Goal: Task Accomplishment & Management: Manage account settings

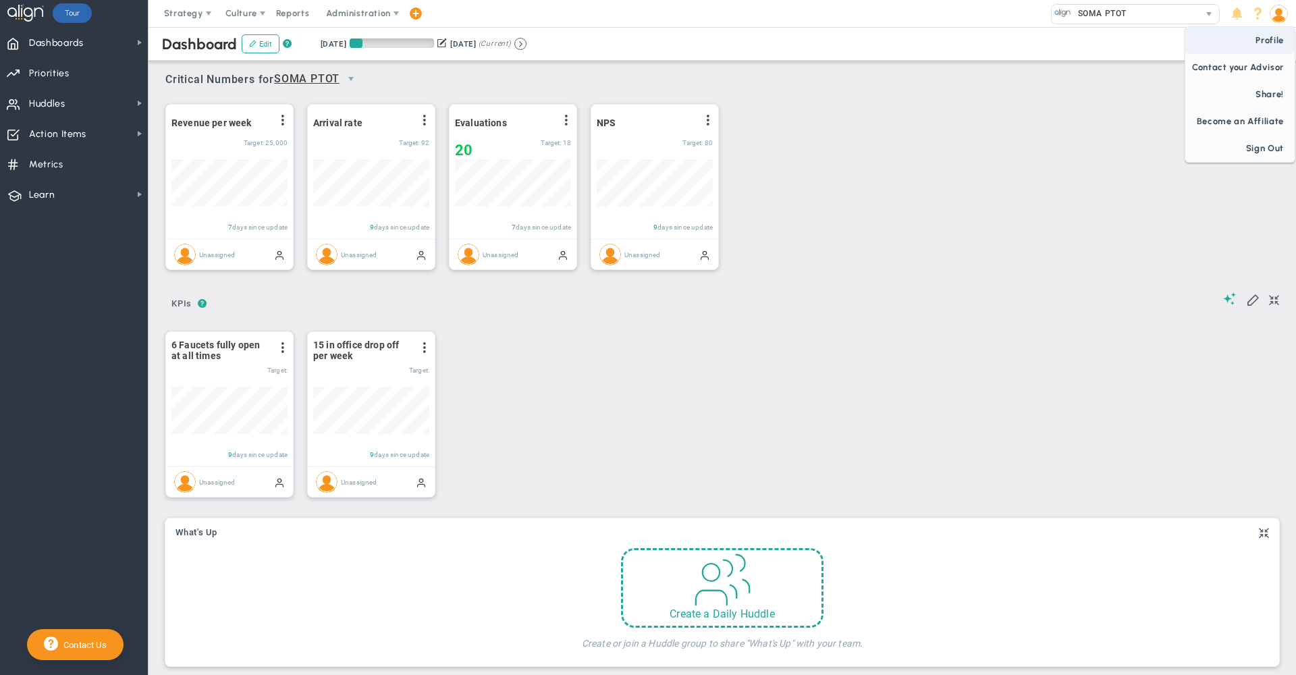
click at [1269, 38] on span "Profile" at bounding box center [1240, 40] width 109 height 27
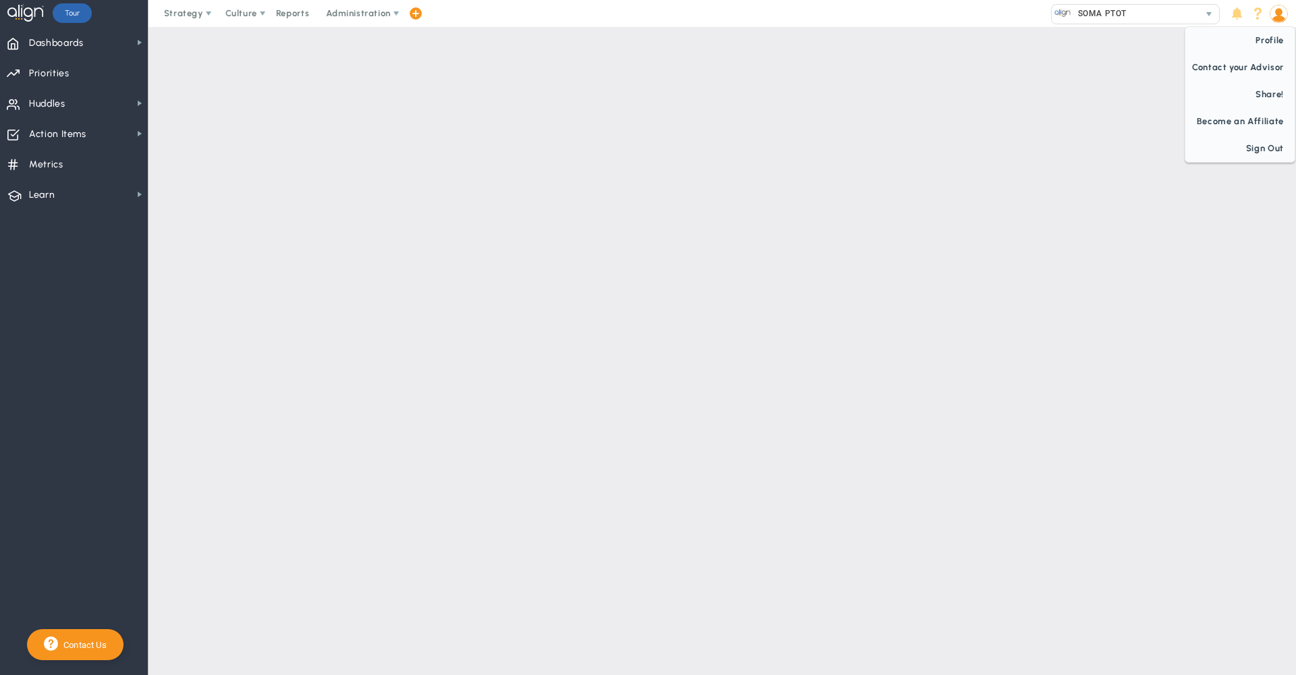
checkbox input "false"
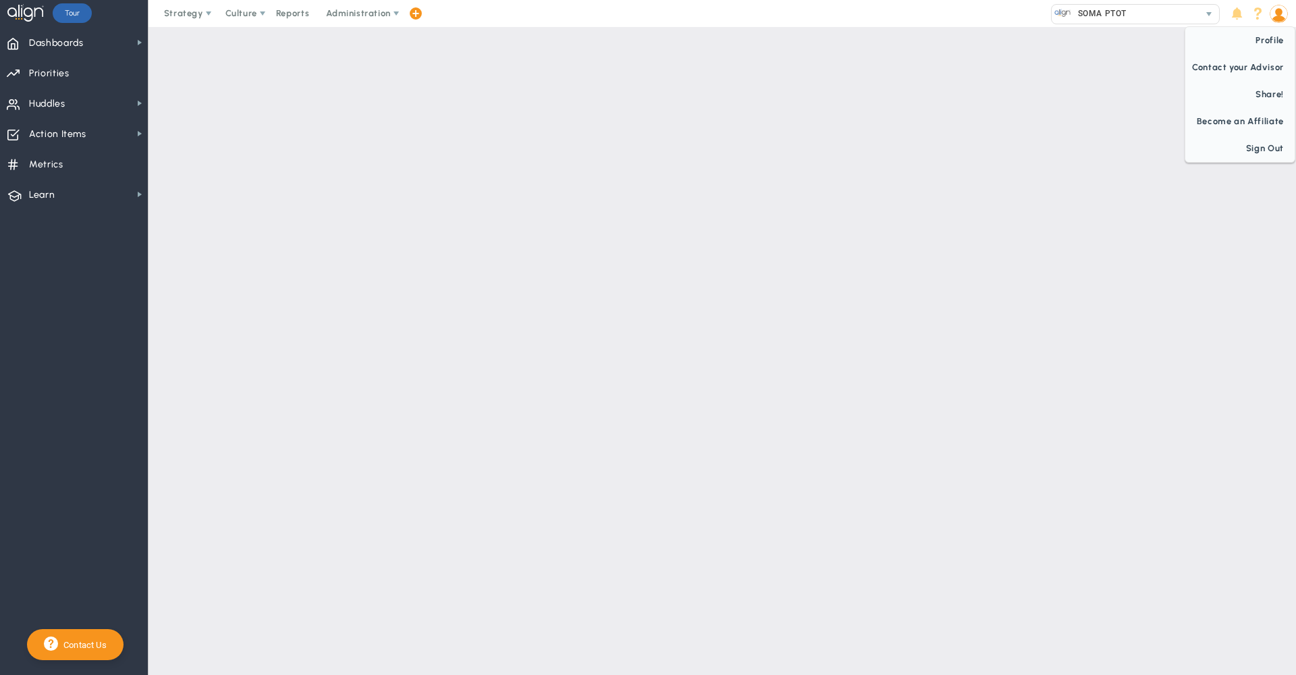
checkbox input "false"
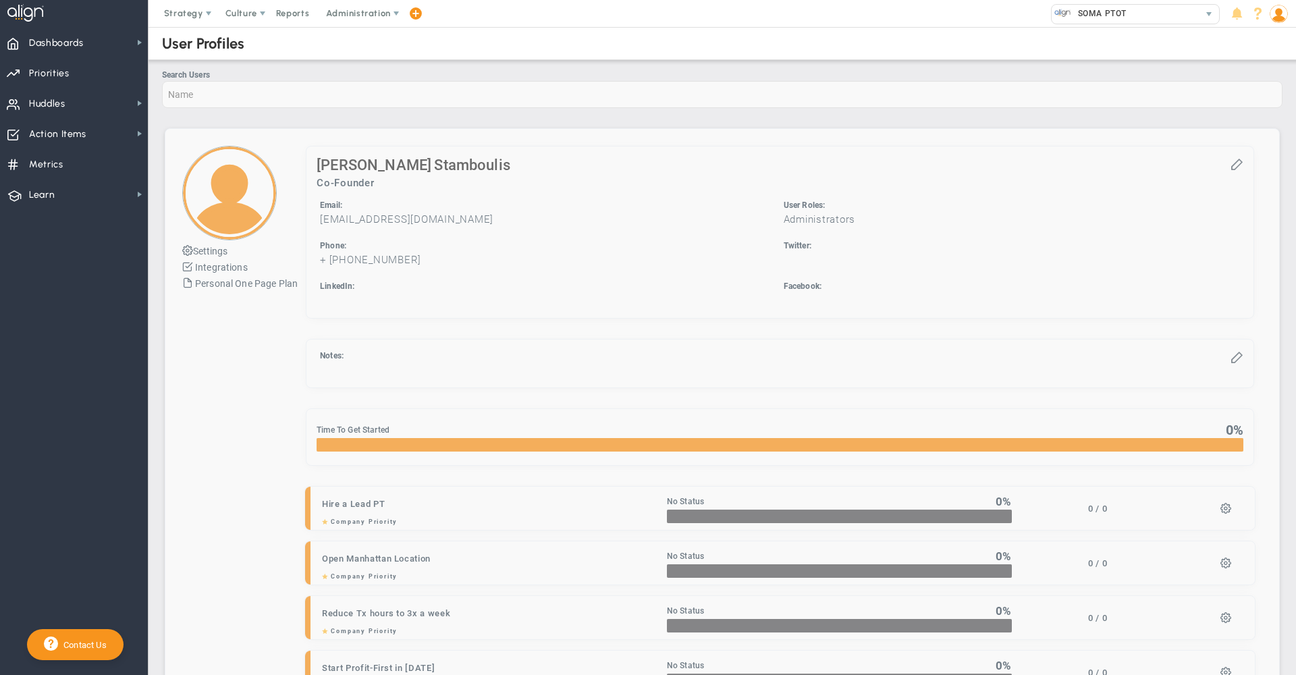
checkbox input "true"
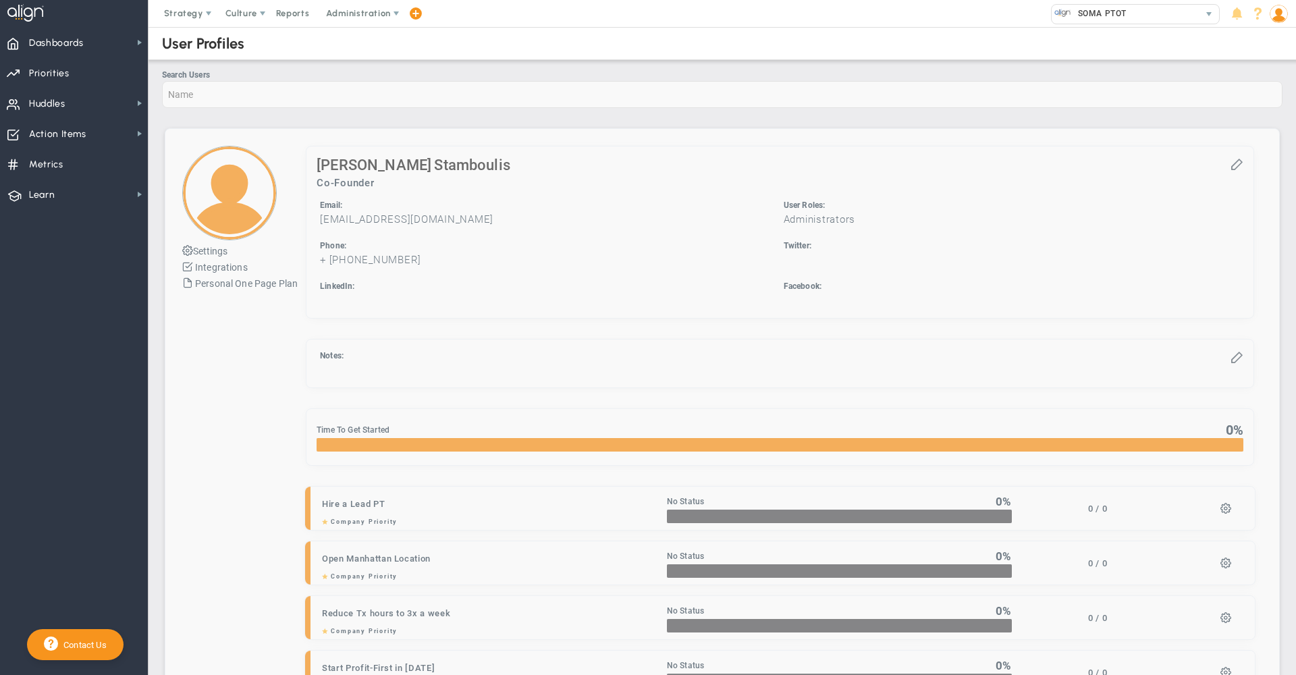
checkbox input "true"
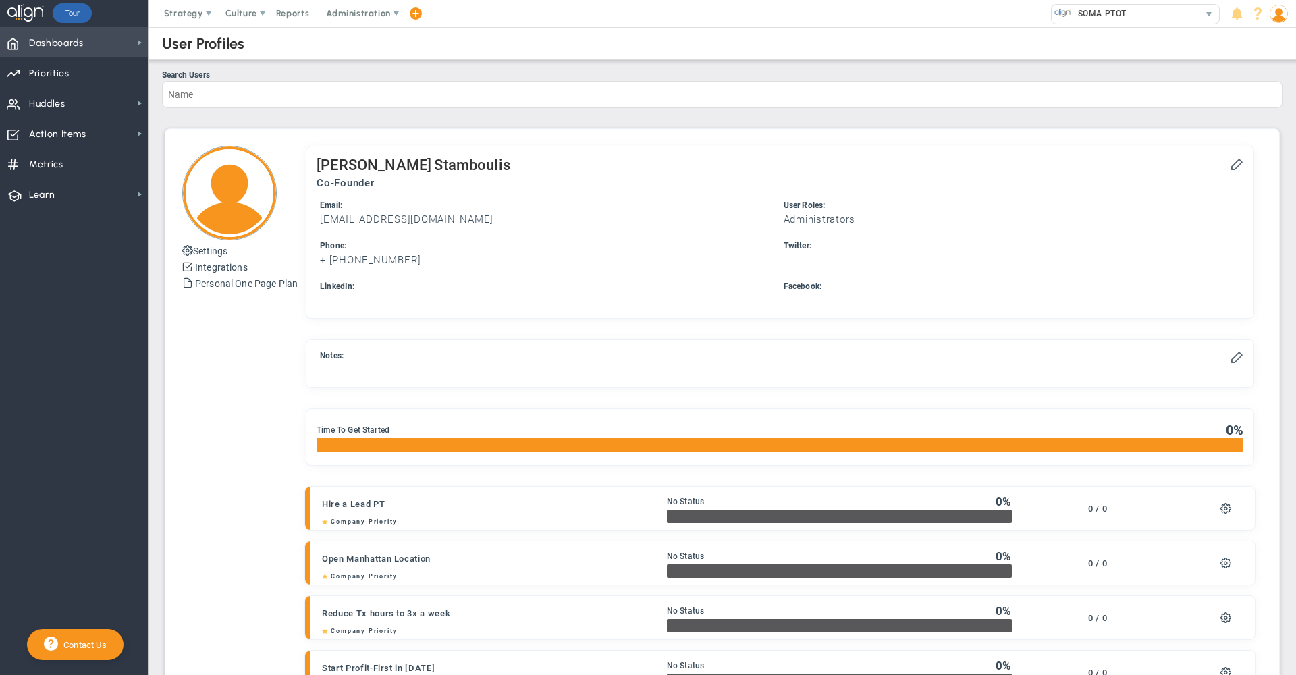
click at [70, 43] on span "Dashboards" at bounding box center [56, 43] width 55 height 28
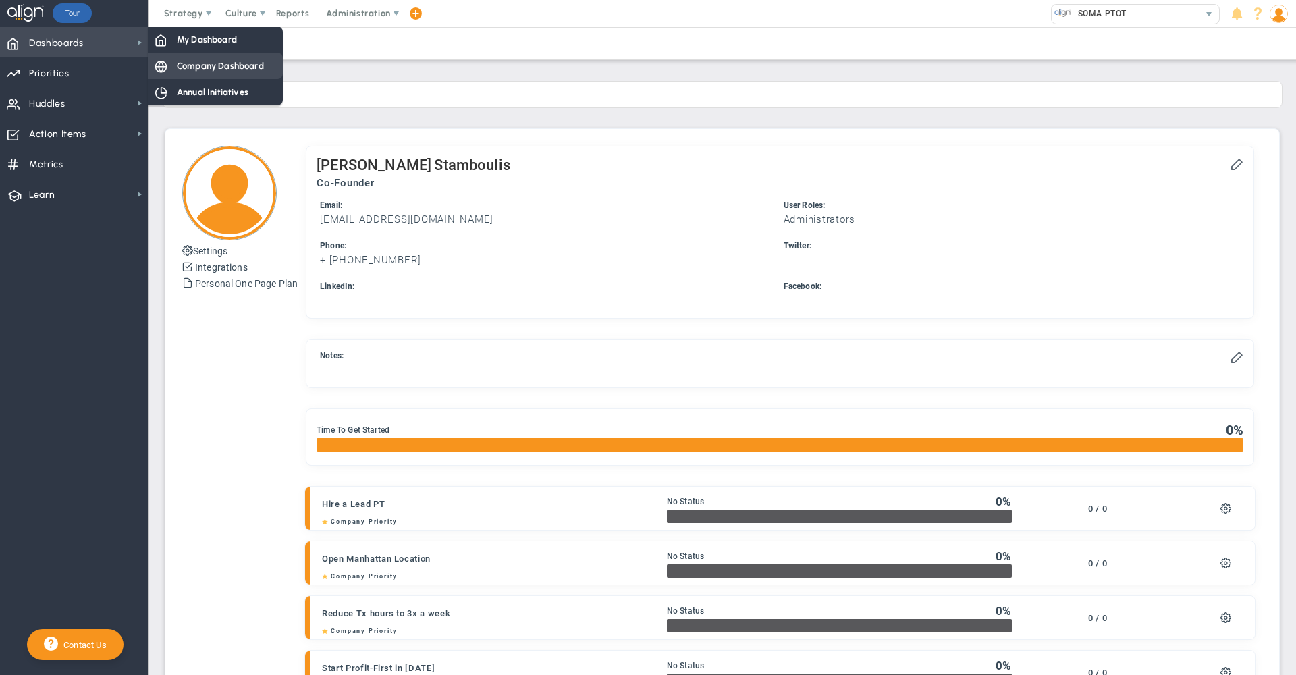
click at [209, 70] on span "Company Dashboard" at bounding box center [220, 65] width 87 height 13
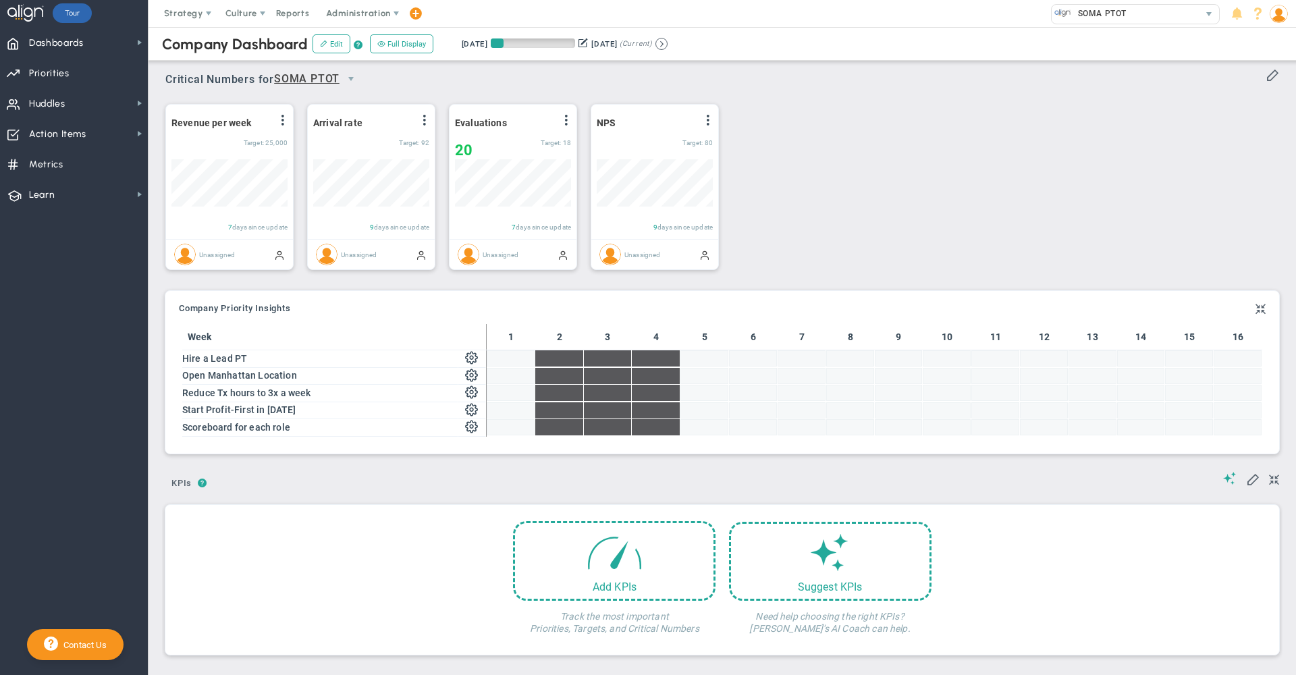
scroll to position [47, 116]
click at [837, 57] on div "Company Dashboard Edit ? Full Display Retrieving period... [DATE] [DATE] (Curre…" at bounding box center [722, 44] width 1175 height 34
click at [52, 68] on span "Priorities" at bounding box center [49, 73] width 41 height 28
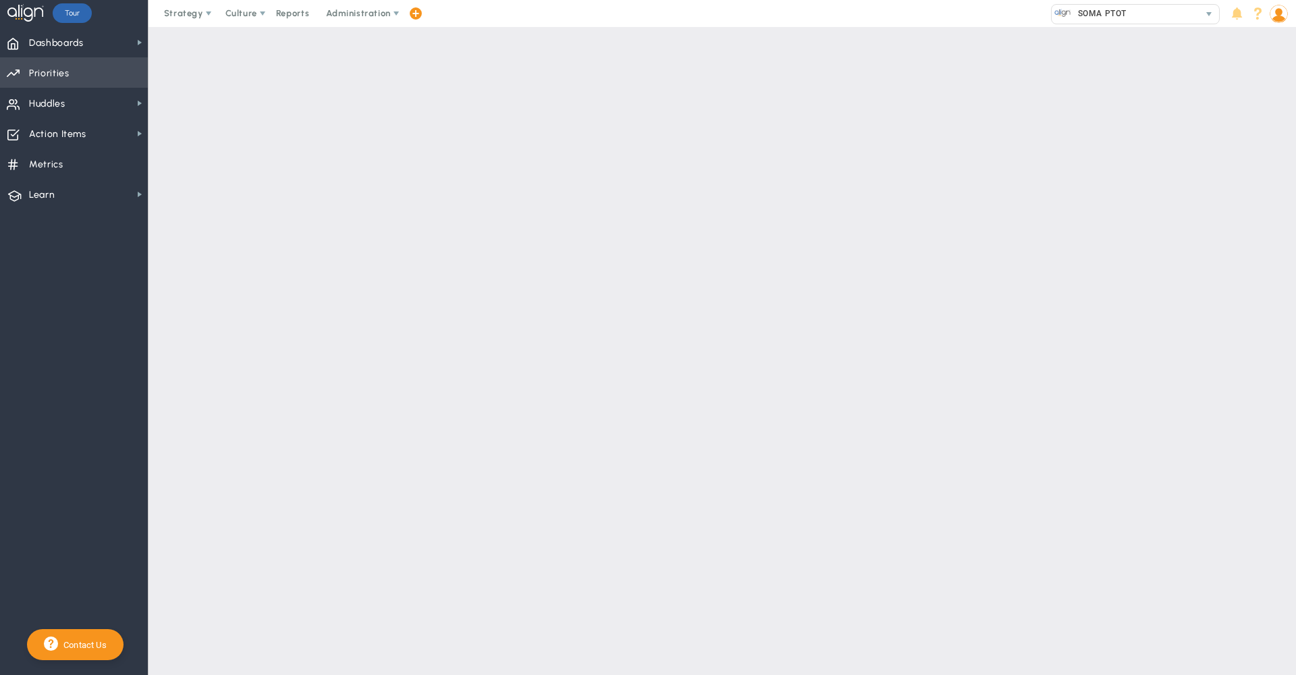
checkbox input "false"
